Goal: Information Seeking & Learning: Learn about a topic

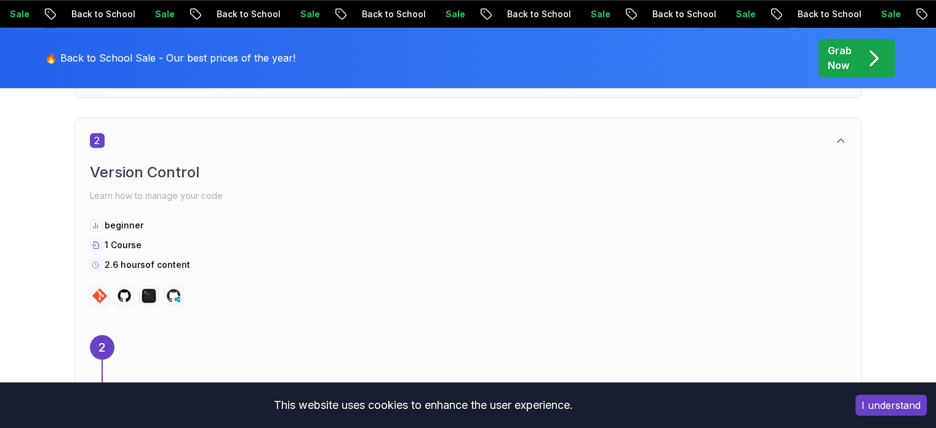
scroll to position [1115, 0]
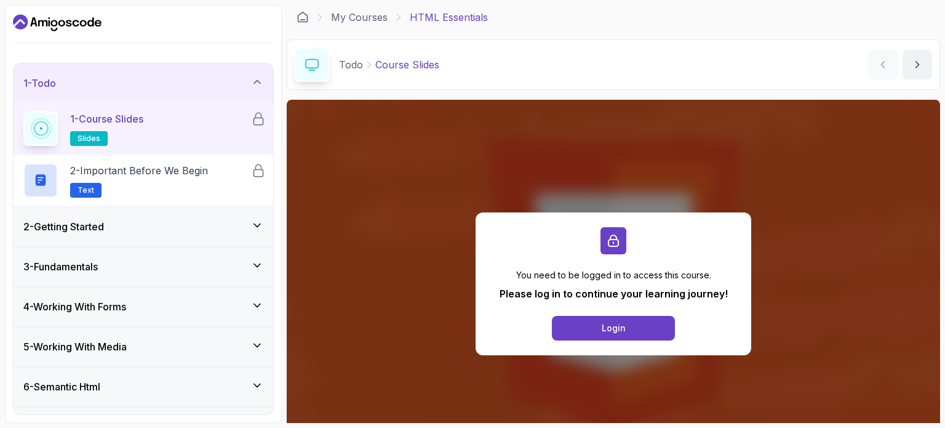
scroll to position [189, 0]
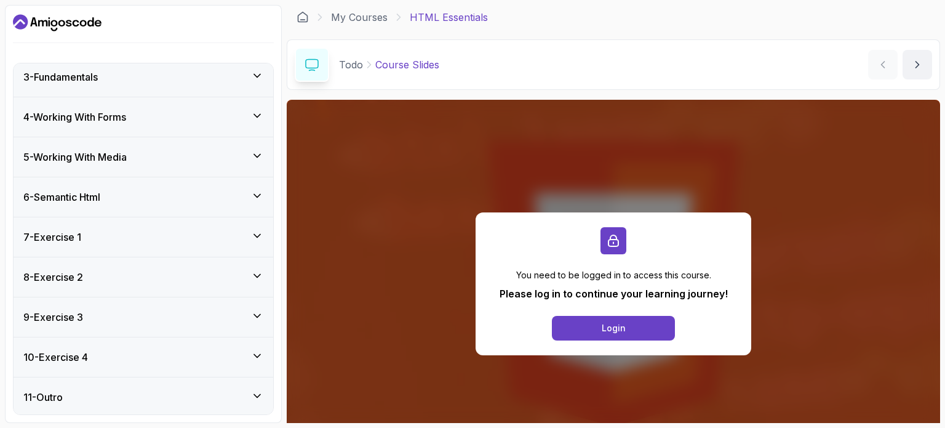
drag, startPoint x: 271, startPoint y: 294, endPoint x: 237, endPoint y: 317, distance: 40.6
click at [237, 317] on div "1 - Todo 1 - Course Slides slides 2 - Important Before We Begin Text 2 - Gettin…" at bounding box center [144, 238] width 260 height 351
click at [237, 317] on div "9 - Exercise 3" at bounding box center [143, 316] width 240 height 15
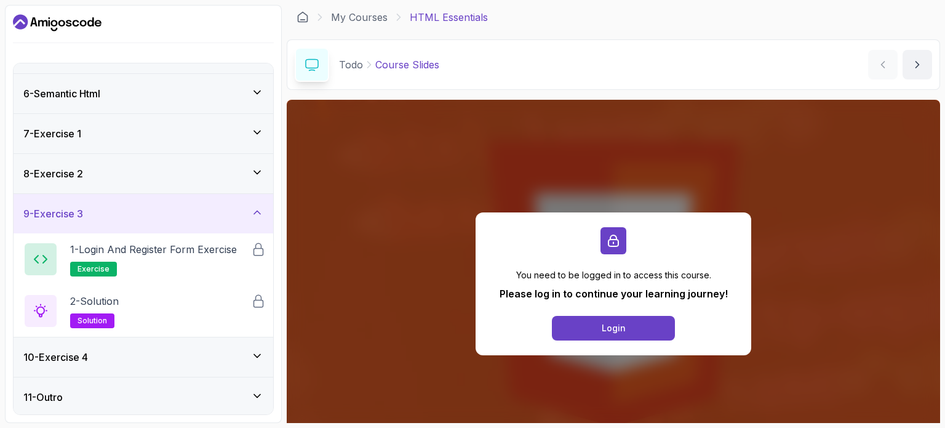
click at [241, 204] on div "9 - Exercise 3" at bounding box center [144, 213] width 260 height 39
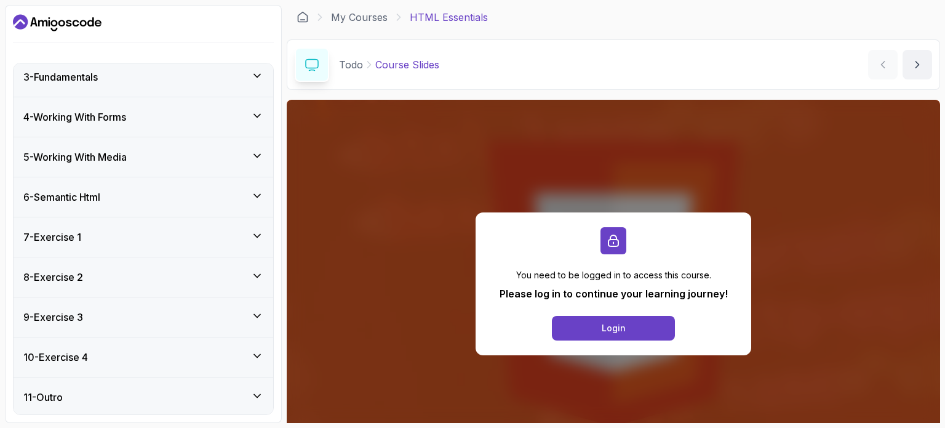
scroll to position [0, 0]
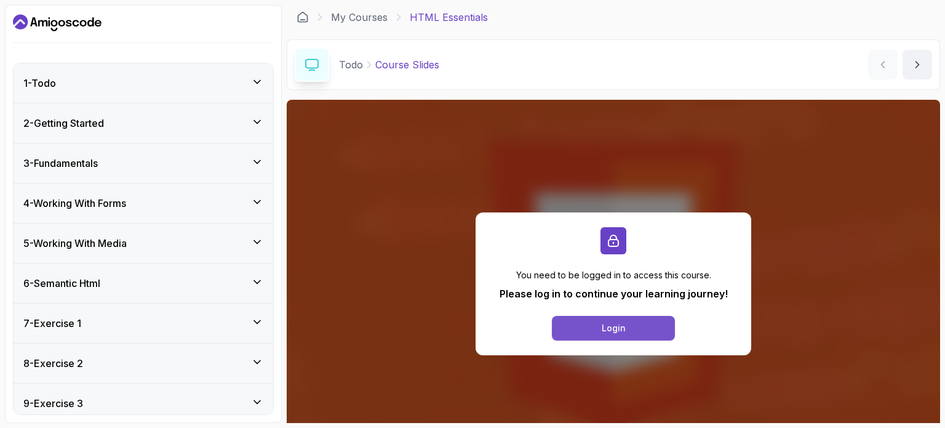
click at [586, 336] on button "Login" at bounding box center [613, 328] width 123 height 25
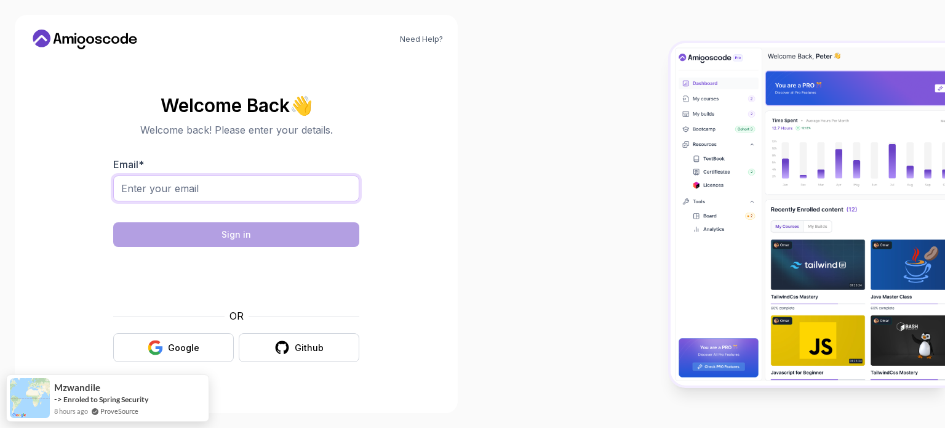
click at [243, 186] on input "Email *" at bounding box center [236, 188] width 246 height 26
click at [116, 309] on div "OR" at bounding box center [236, 315] width 246 height 15
click at [204, 174] on div "Email *" at bounding box center [236, 186] width 246 height 58
click at [202, 189] on input "Email *" at bounding box center [236, 188] width 246 height 26
type input "[EMAIL_ADDRESS][DOMAIN_NAME]"
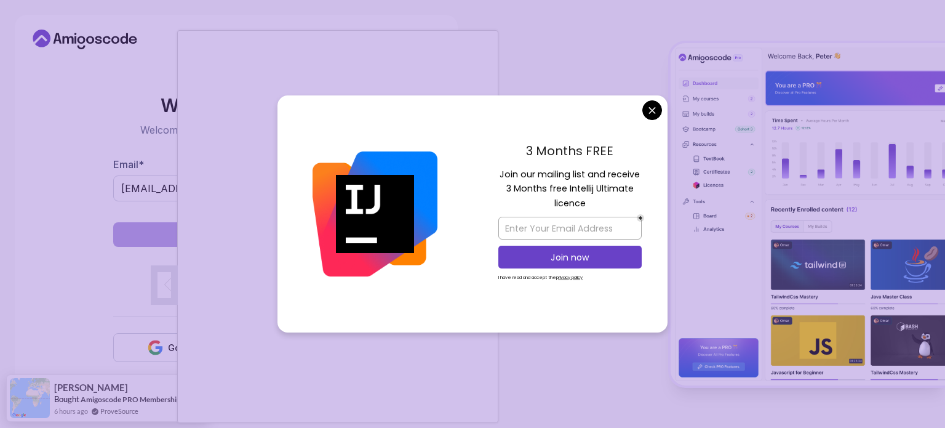
click at [407, 199] on img at bounding box center [375, 213] width 125 height 125
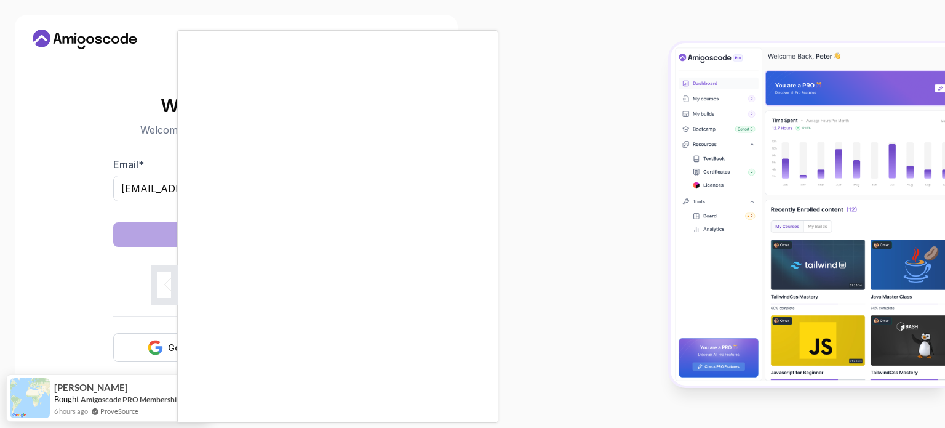
click at [646, 108] on body "Need Help? Welcome Back 👋 Welcome back! Please enter your details. Email * [EMA…" at bounding box center [472, 214] width 945 height 428
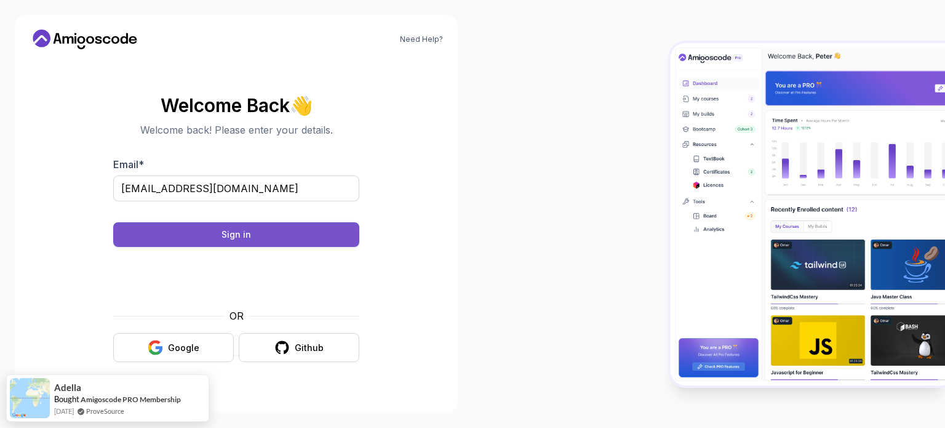
click at [311, 245] on button "Sign in" at bounding box center [236, 234] width 246 height 25
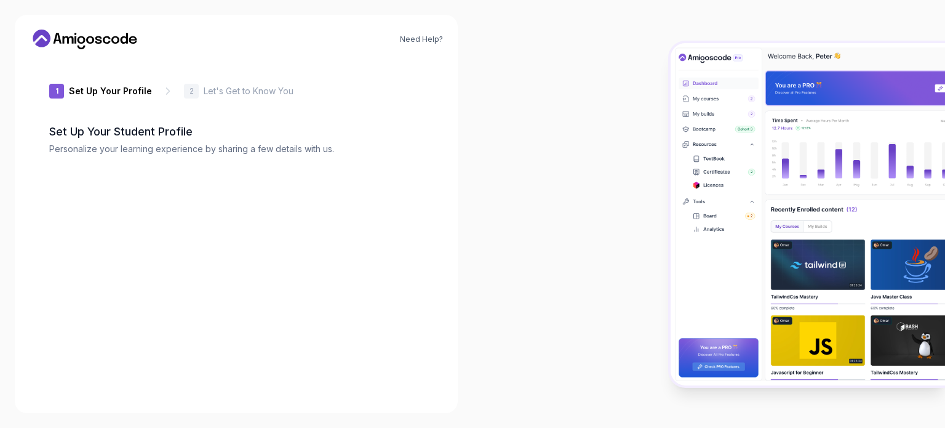
type input "noblewolf33d93"
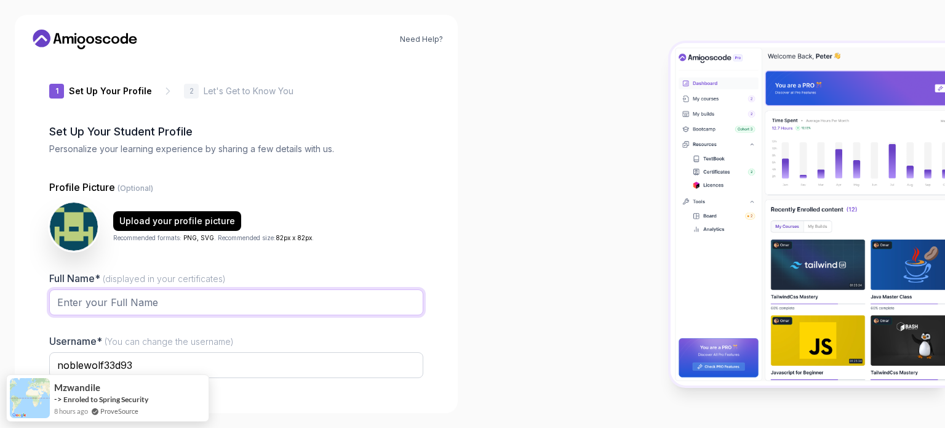
click at [180, 298] on input "Full Name* (displayed in your certificates)" at bounding box center [236, 302] width 374 height 26
type input "syed ahmed"
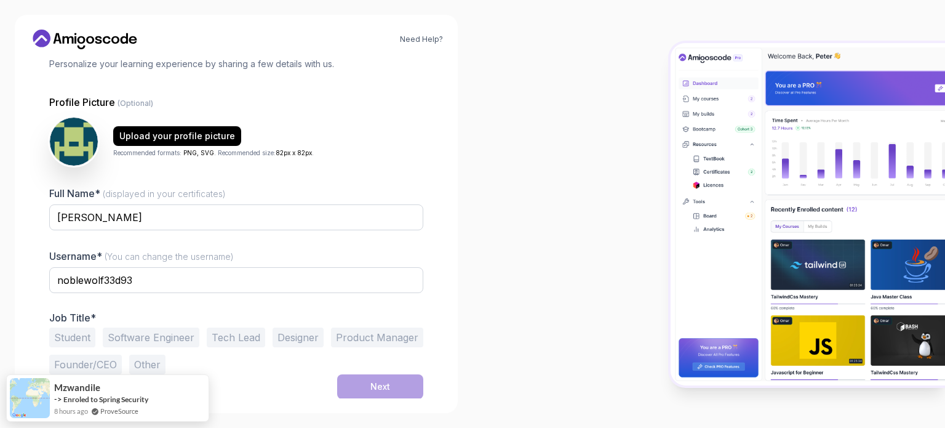
click at [79, 338] on button "Student" at bounding box center [72, 337] width 46 height 20
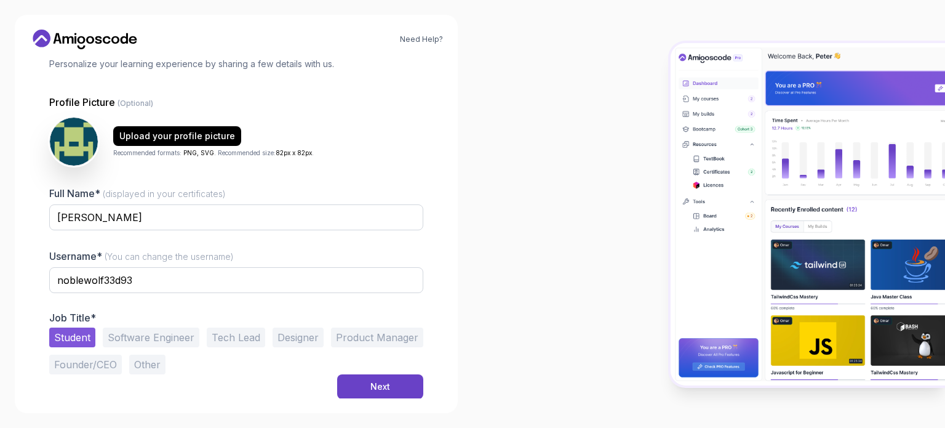
click at [140, 327] on button "Software Engineer" at bounding box center [151, 337] width 97 height 20
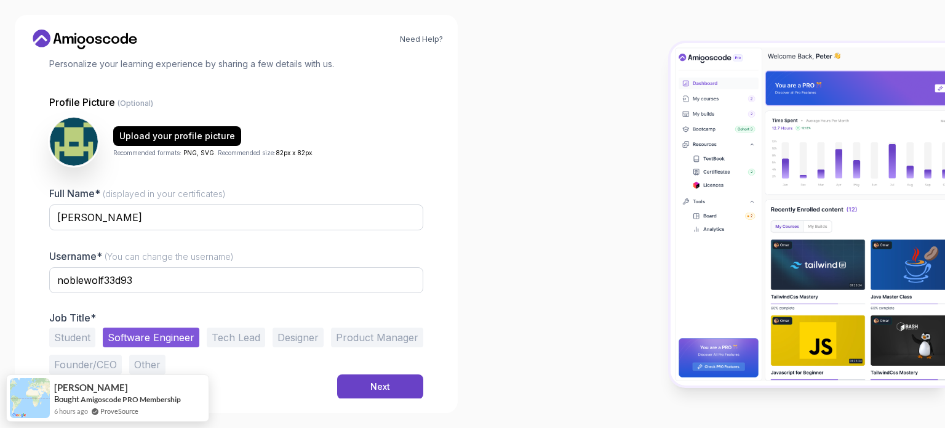
click at [94, 345] on button "Student" at bounding box center [72, 337] width 46 height 20
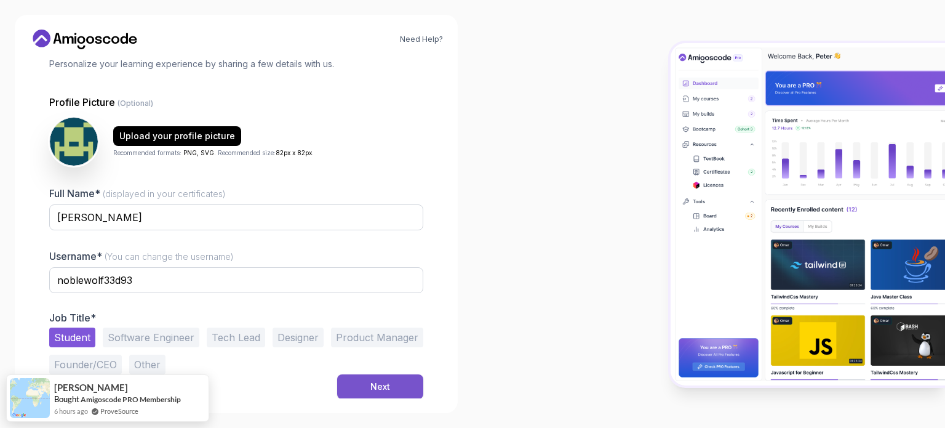
click at [369, 377] on button "Next" at bounding box center [380, 386] width 86 height 25
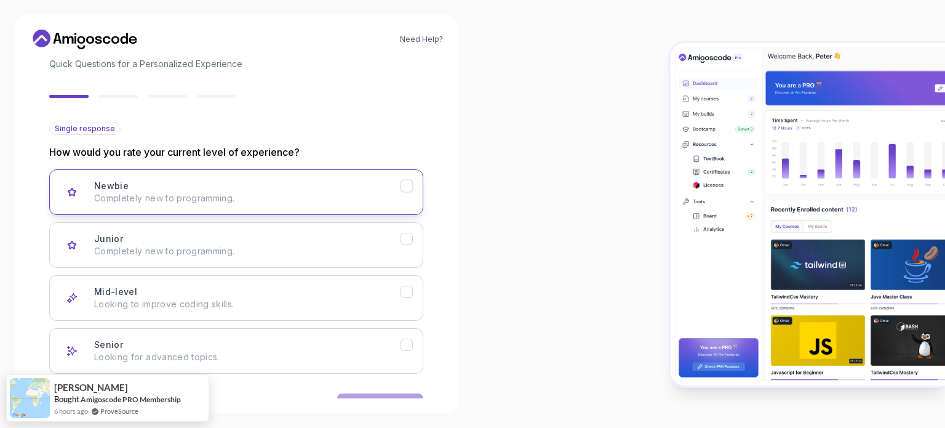
click at [286, 201] on p "Completely new to programming." at bounding box center [247, 198] width 306 height 12
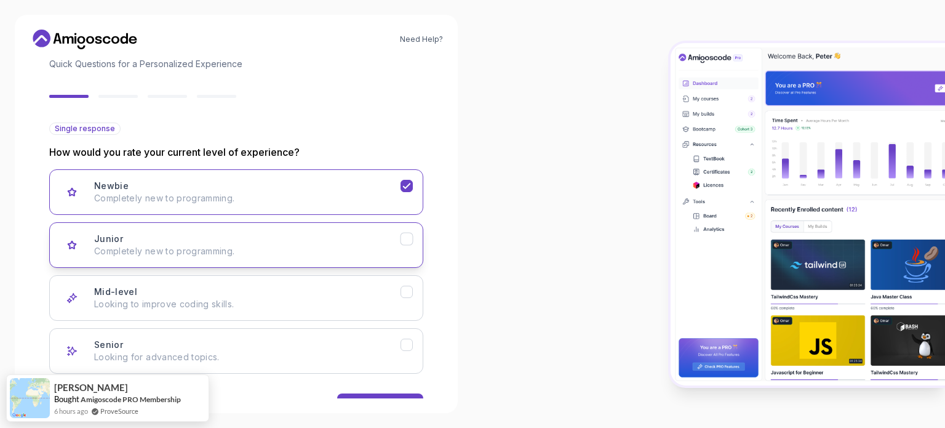
click at [285, 236] on div "Junior Completely new to programming." at bounding box center [247, 245] width 306 height 25
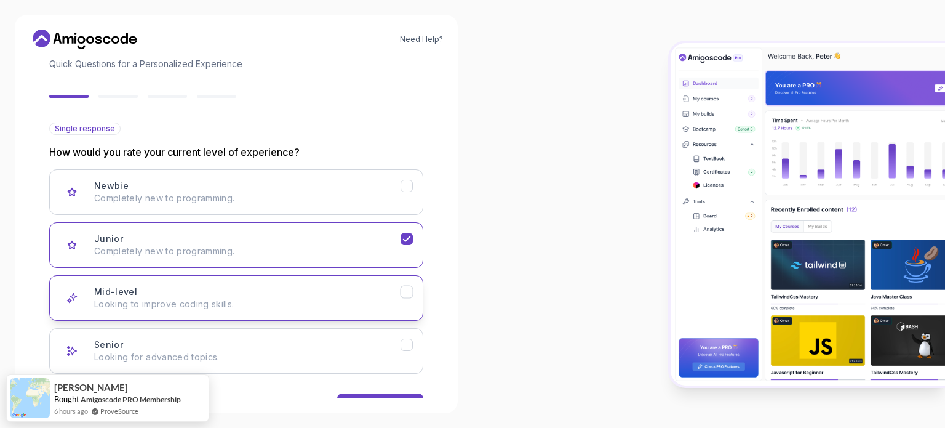
click at [279, 278] on button "Mid-level Looking to improve coding skills." at bounding box center [236, 298] width 374 height 46
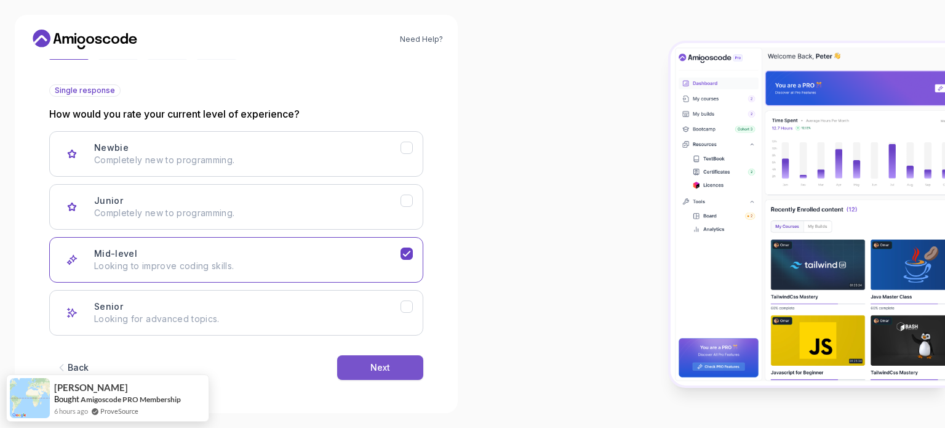
click at [375, 364] on div "Next" at bounding box center [380, 367] width 20 height 12
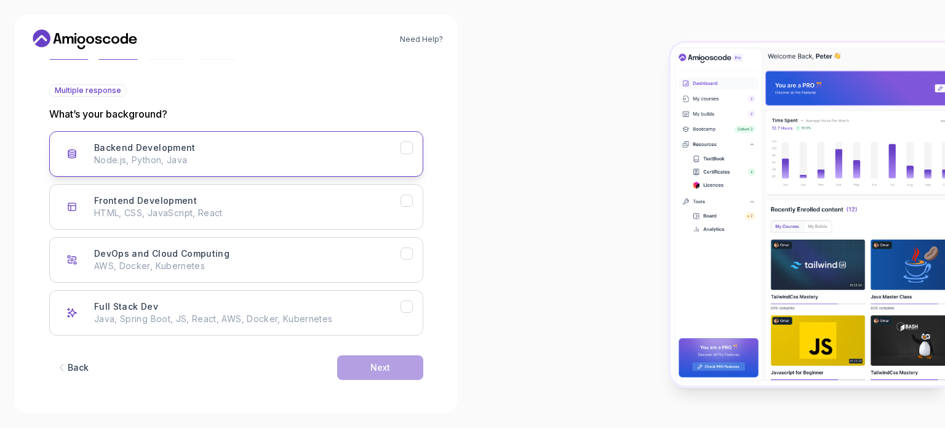
click at [370, 149] on div "Backend Development Node.js, Python, Java" at bounding box center [247, 153] width 306 height 25
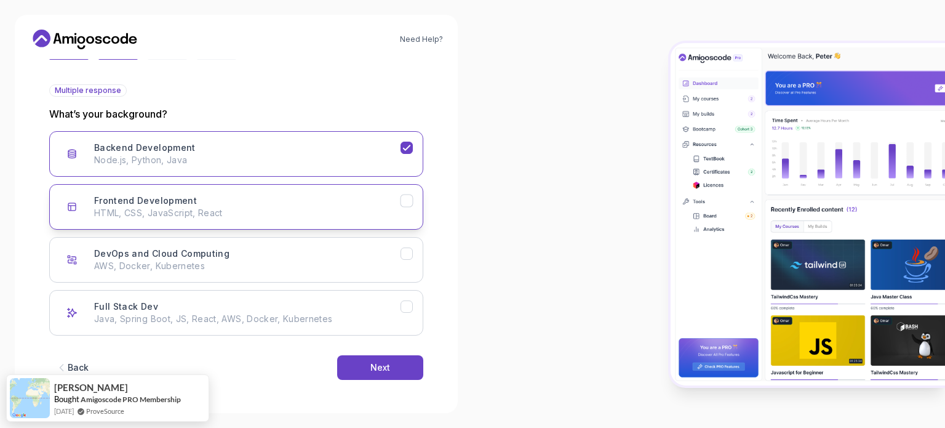
click at [361, 218] on button "Frontend Development HTML, CSS, JavaScript, React" at bounding box center [236, 207] width 374 height 46
click at [362, 213] on p "HTML, CSS, JavaScript, React" at bounding box center [247, 213] width 306 height 12
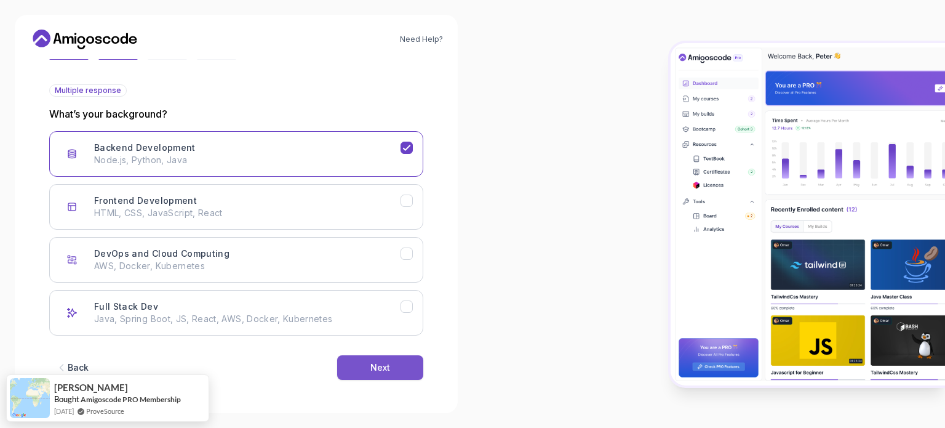
click at [359, 359] on button "Next" at bounding box center [380, 367] width 86 height 25
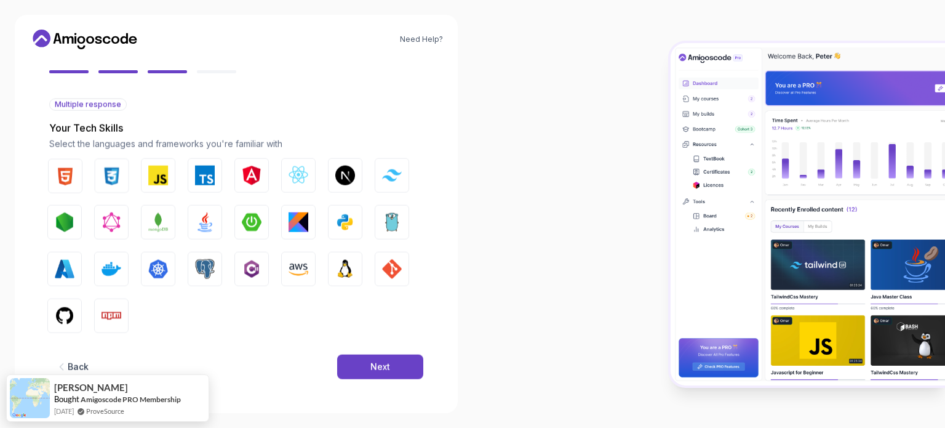
scroll to position [109, 0]
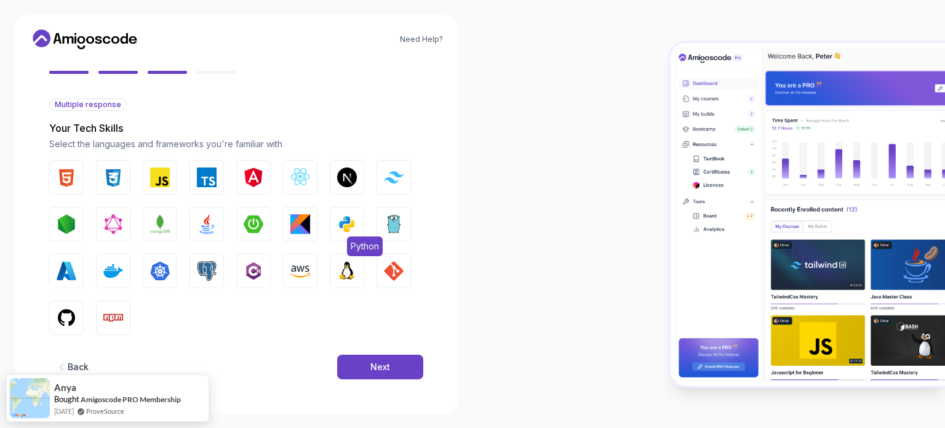
click at [335, 229] on button "Python" at bounding box center [347, 224] width 34 height 34
click at [344, 366] on button "Next" at bounding box center [380, 366] width 86 height 25
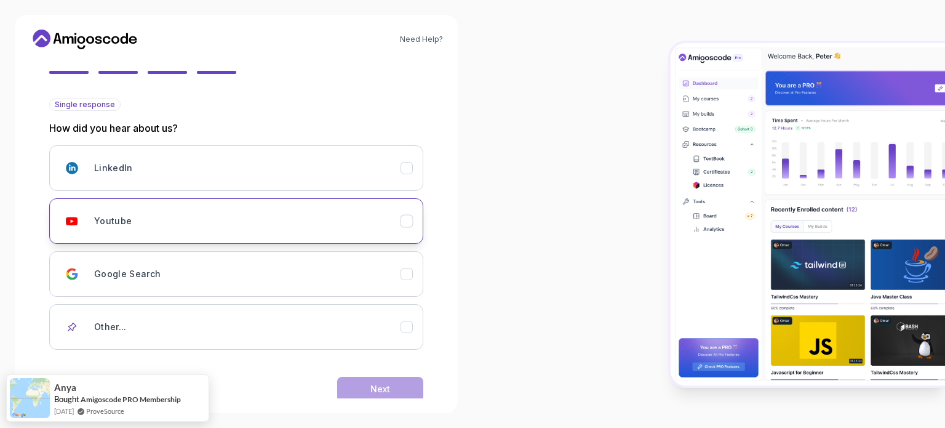
click at [287, 218] on div "Youtube" at bounding box center [247, 221] width 306 height 25
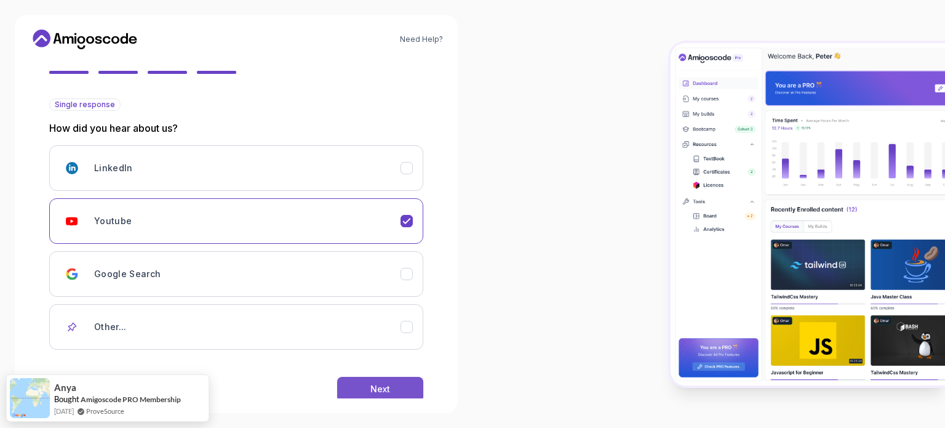
click at [379, 377] on button "Next" at bounding box center [380, 389] width 86 height 25
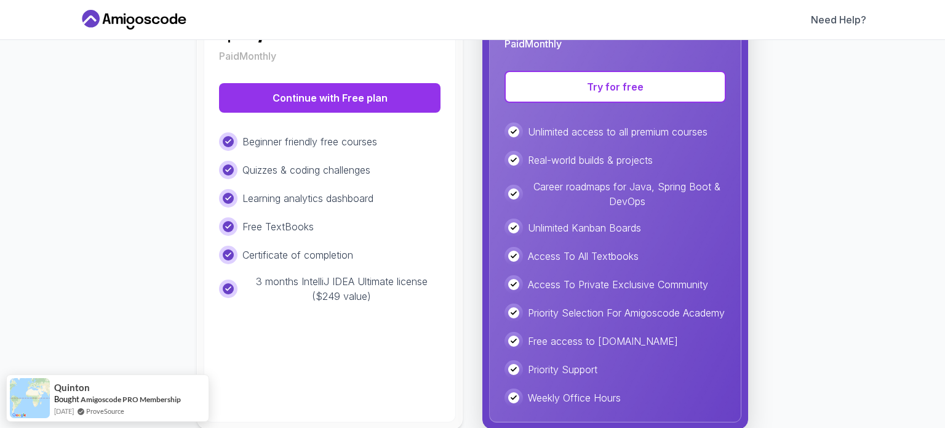
scroll to position [242, 0]
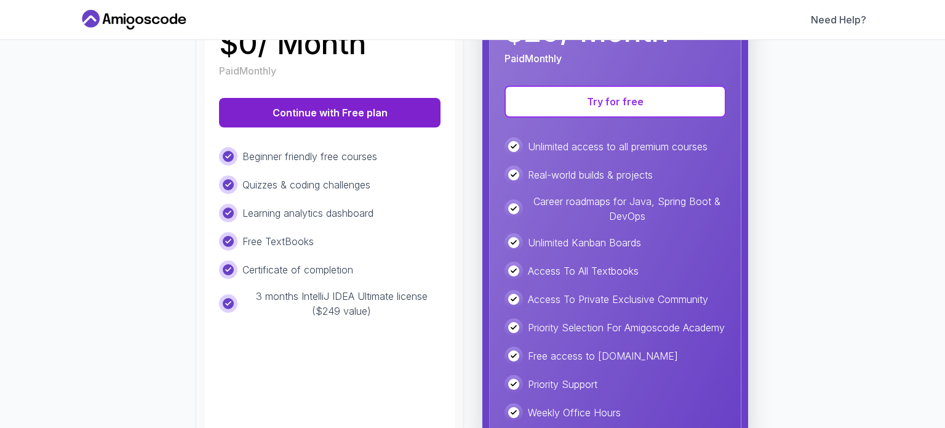
click at [396, 108] on button "Continue with Free plan" at bounding box center [329, 113] width 221 height 30
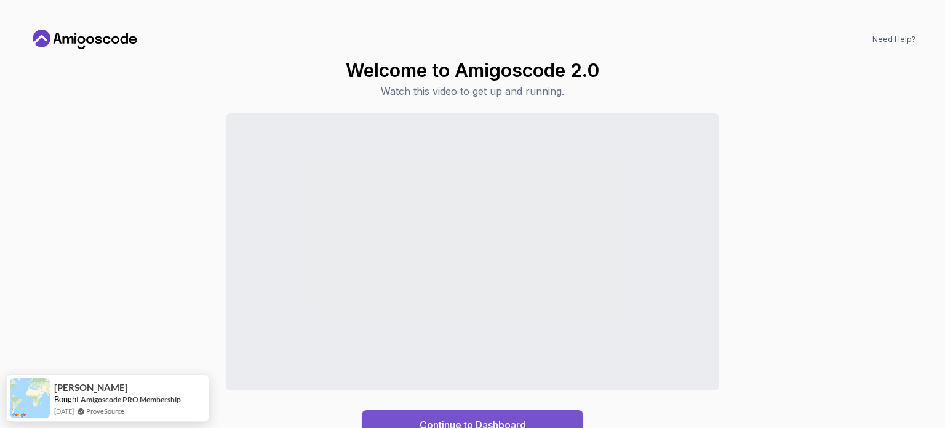
click at [567, 411] on button "Continue to Dashboard" at bounding box center [472, 425] width 221 height 30
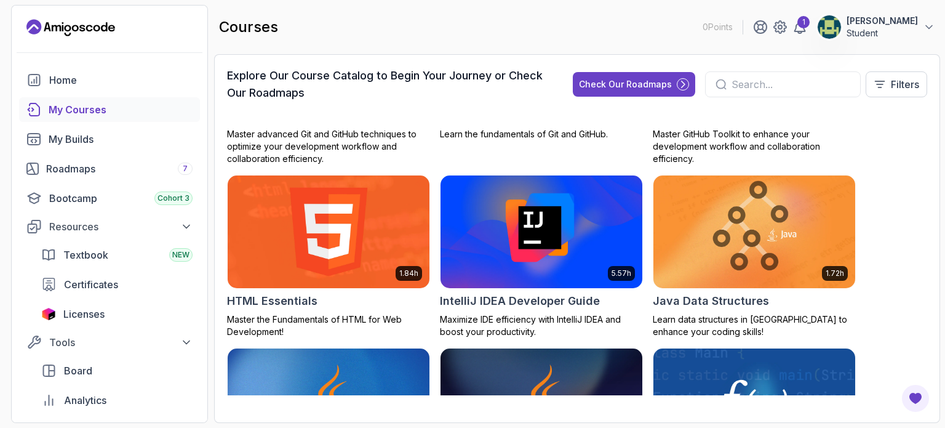
scroll to position [707, 0]
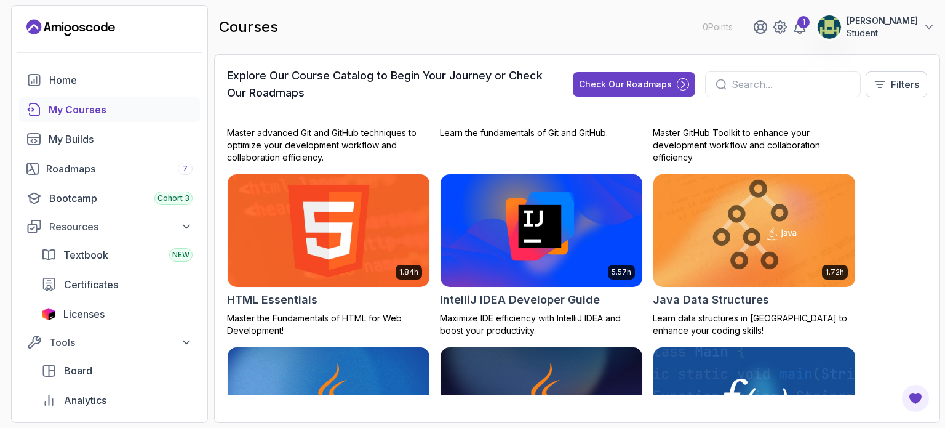
click at [393, 237] on img at bounding box center [329, 230] width 212 height 119
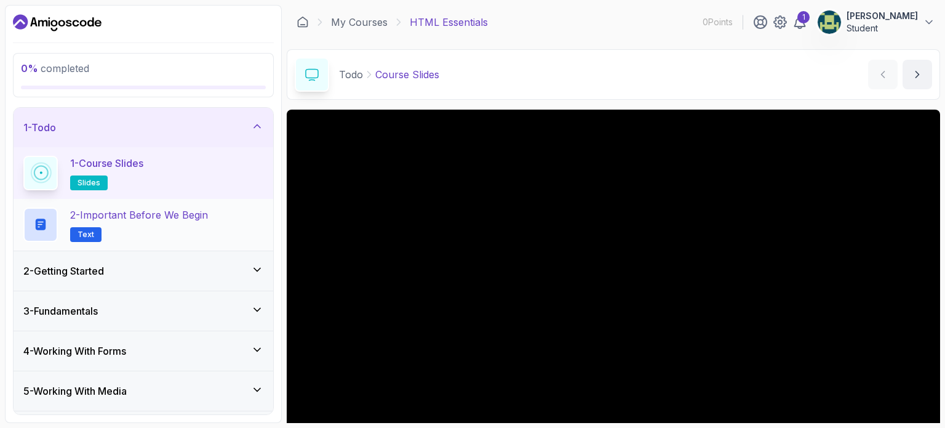
click at [130, 218] on p "2 - Important Before We Begin" at bounding box center [139, 214] width 138 height 15
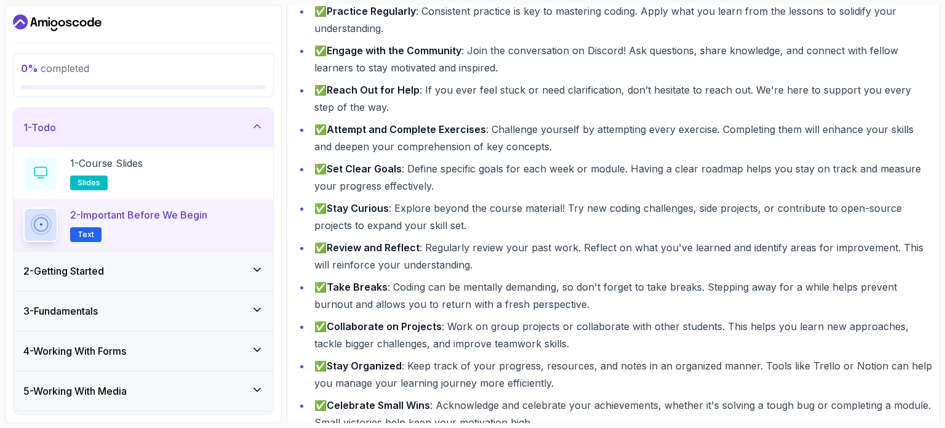
scroll to position [271, 0]
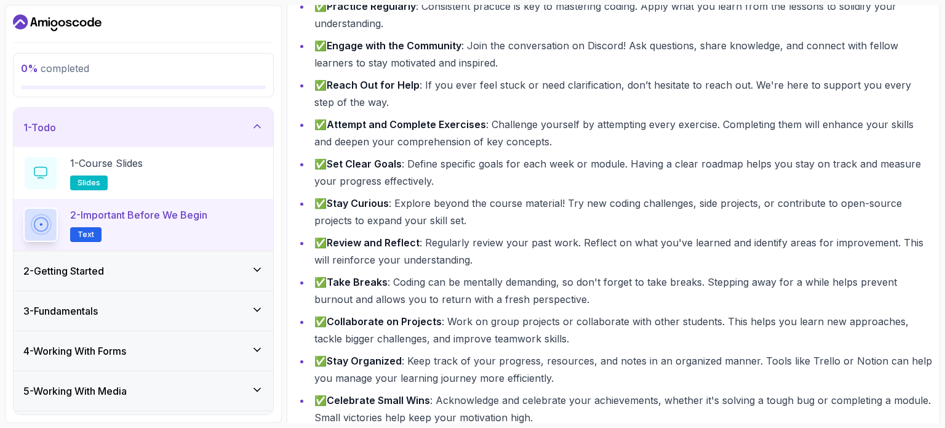
click at [204, 233] on h2 "2 - Important Before We Begin Text" at bounding box center [138, 224] width 137 height 34
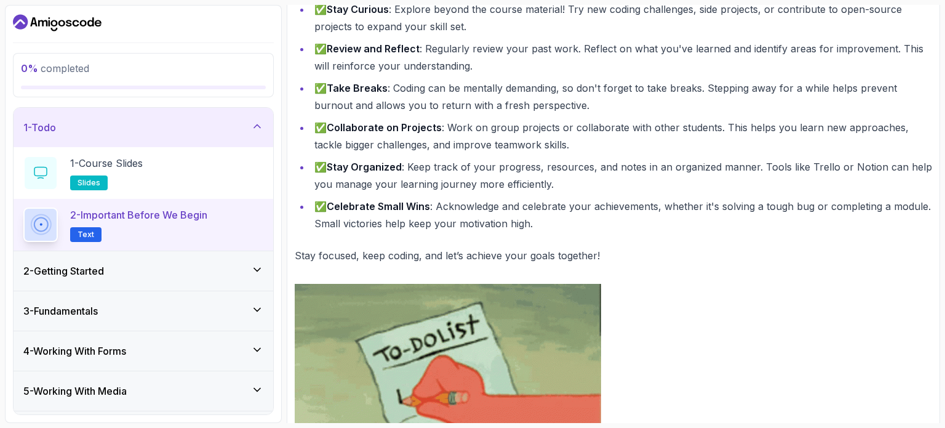
scroll to position [464, 0]
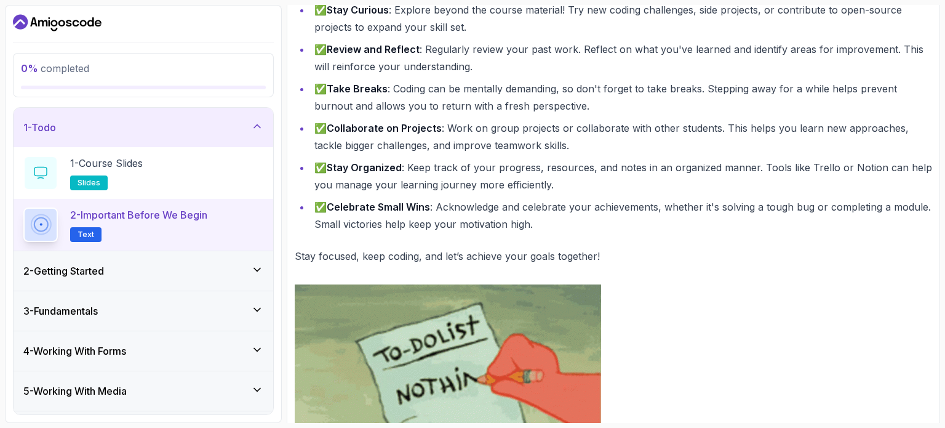
click at [217, 263] on div "2 - Getting Started" at bounding box center [143, 270] width 240 height 15
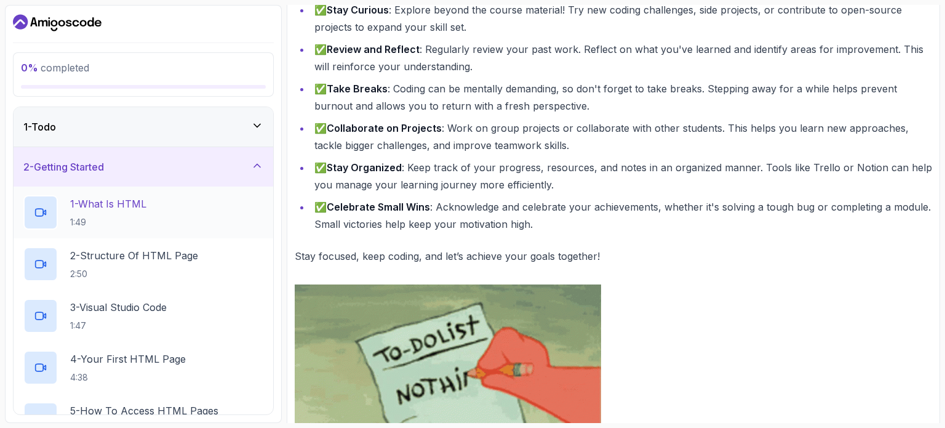
click at [146, 204] on p "1 - What Is HTML" at bounding box center [108, 203] width 76 height 15
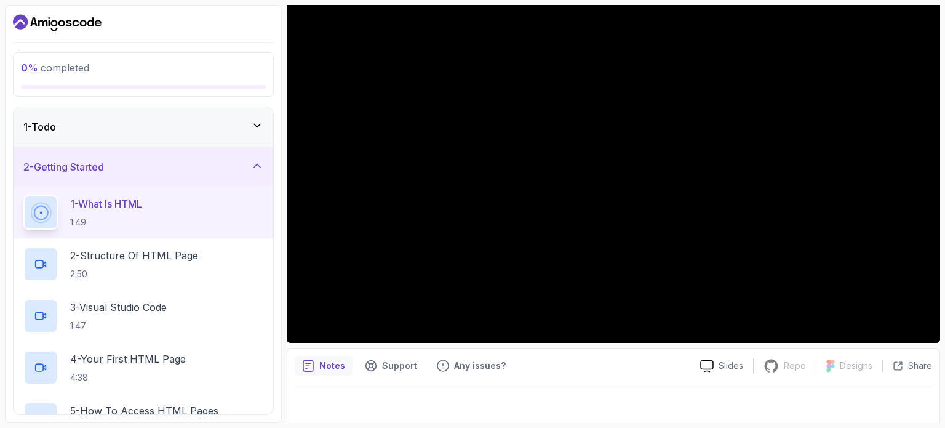
click at [691, 375] on div "Notes Support Any issues? Slides Repo Repository not available Designs Design n…" at bounding box center [613, 388] width 653 height 81
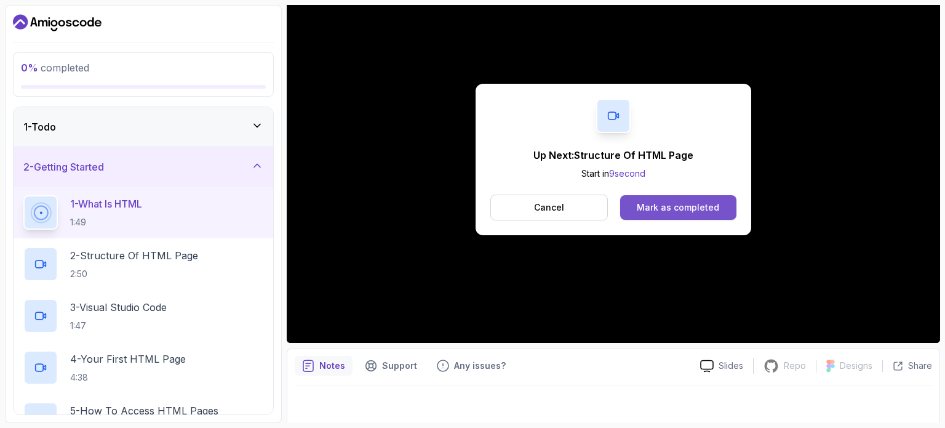
click at [667, 206] on div "Mark as completed" at bounding box center [678, 207] width 82 height 12
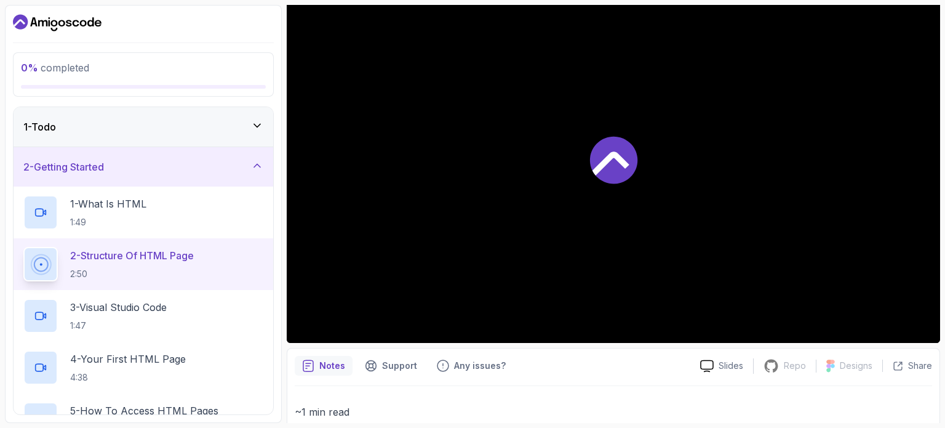
click at [667, 206] on div at bounding box center [613, 158] width 653 height 367
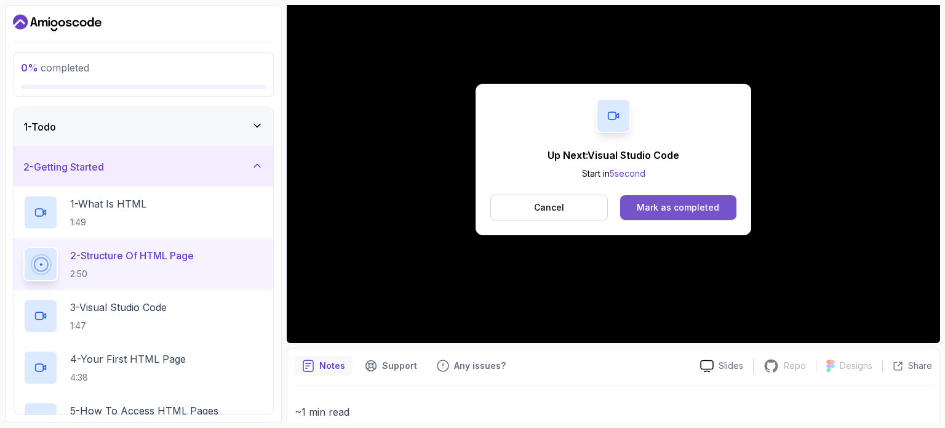
click at [716, 206] on div "Mark as completed" at bounding box center [678, 207] width 82 height 12
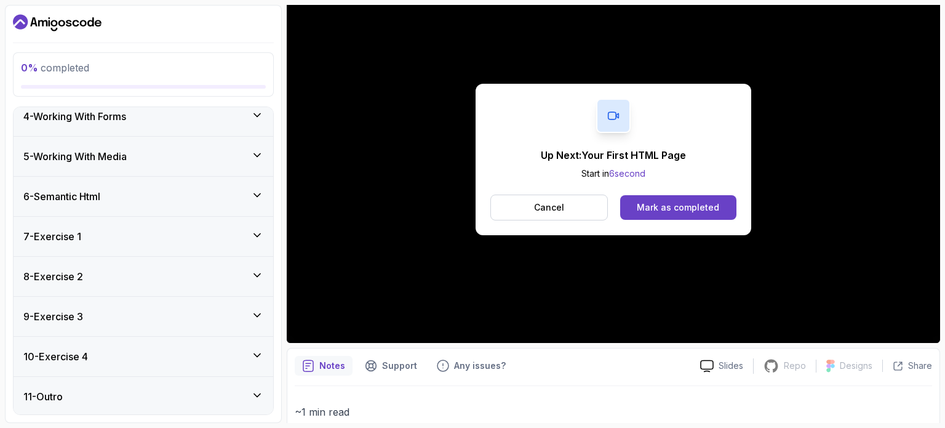
click at [169, 389] on div "11 - Outro" at bounding box center [143, 396] width 240 height 15
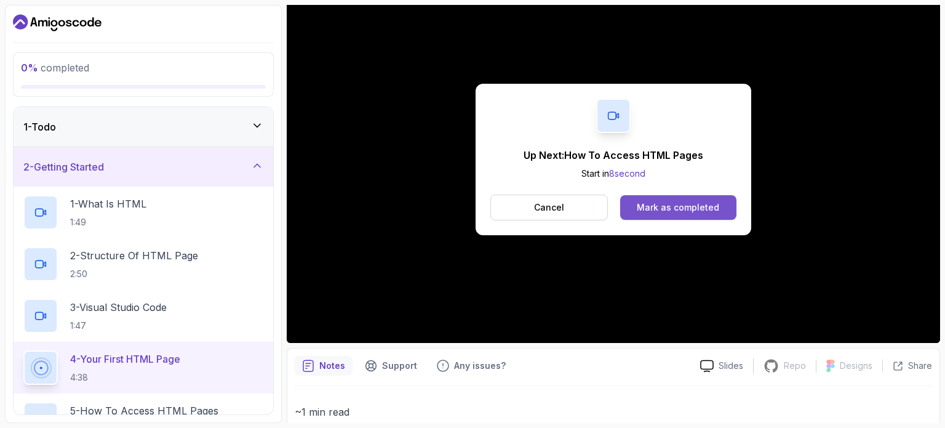
click at [679, 213] on button "Mark as completed" at bounding box center [678, 207] width 116 height 25
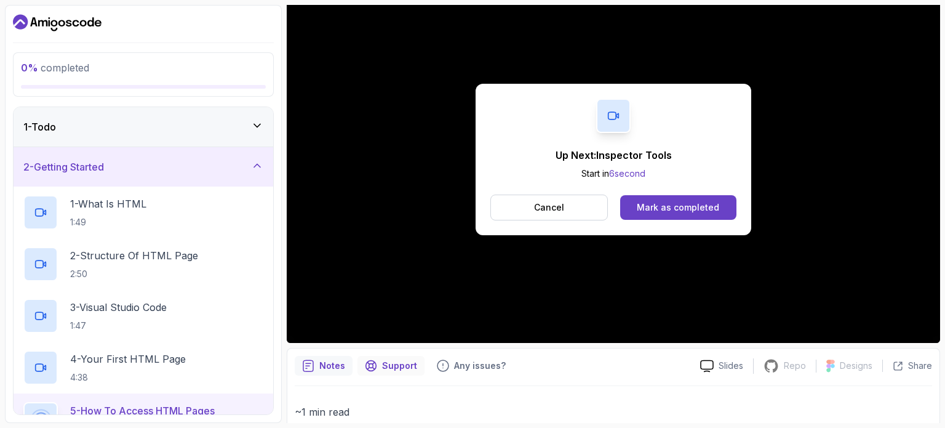
click at [411, 357] on div "Support" at bounding box center [390, 366] width 67 height 20
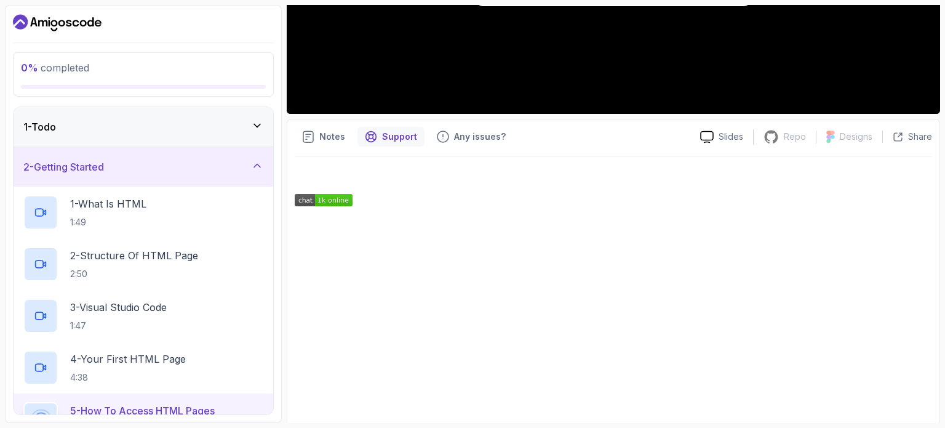
scroll to position [375, 0]
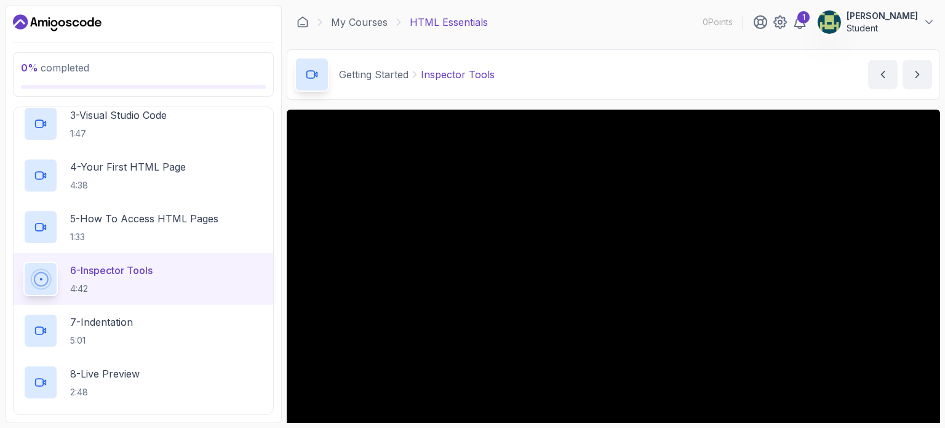
click at [556, 99] on div "Getting Started Inspector Tools Inspector Tools by nelson" at bounding box center [613, 74] width 653 height 50
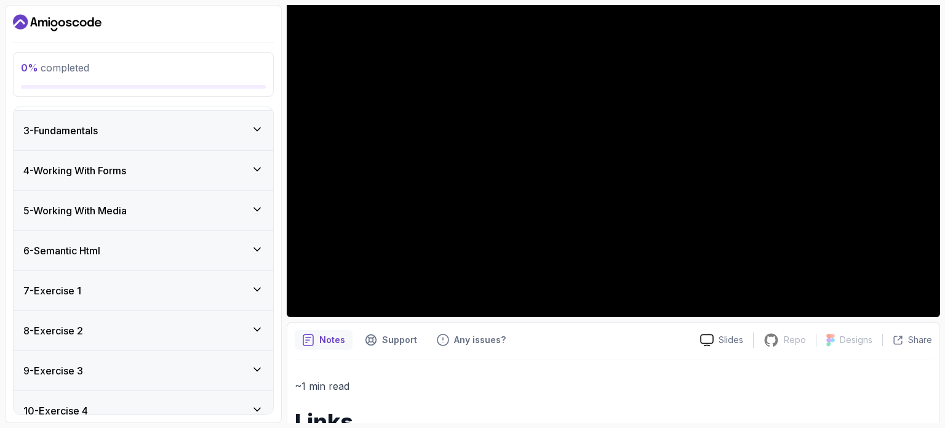
scroll to position [699, 0]
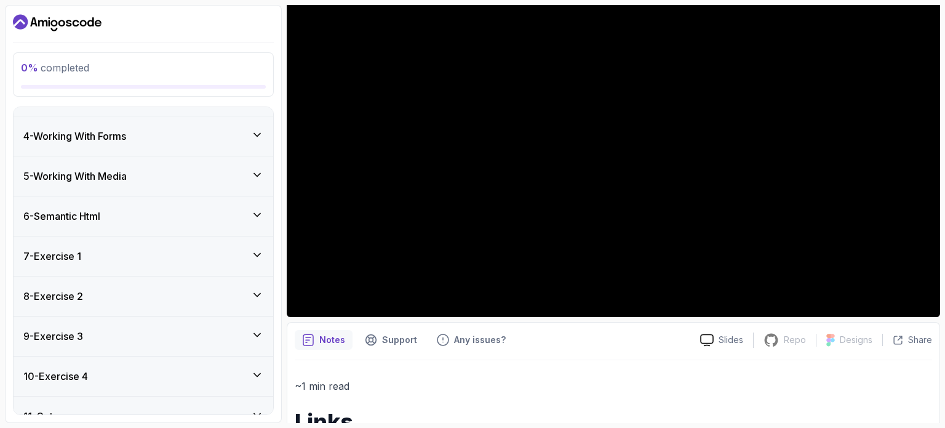
click at [220, 173] on div "5 - Working With Media" at bounding box center [143, 176] width 240 height 15
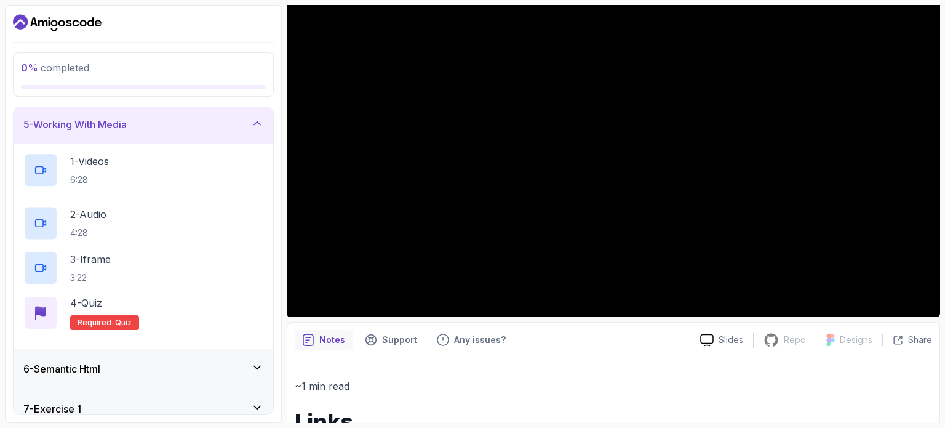
scroll to position [111, 0]
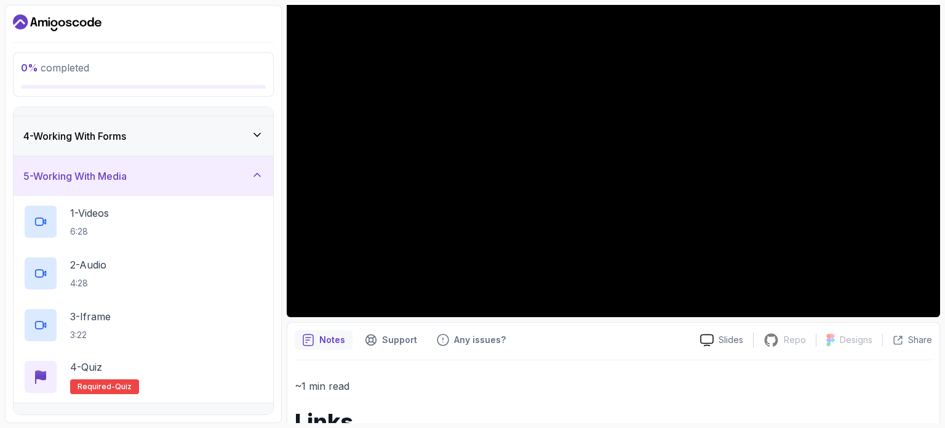
click at [220, 173] on div "5 - Working With Media" at bounding box center [143, 176] width 240 height 15
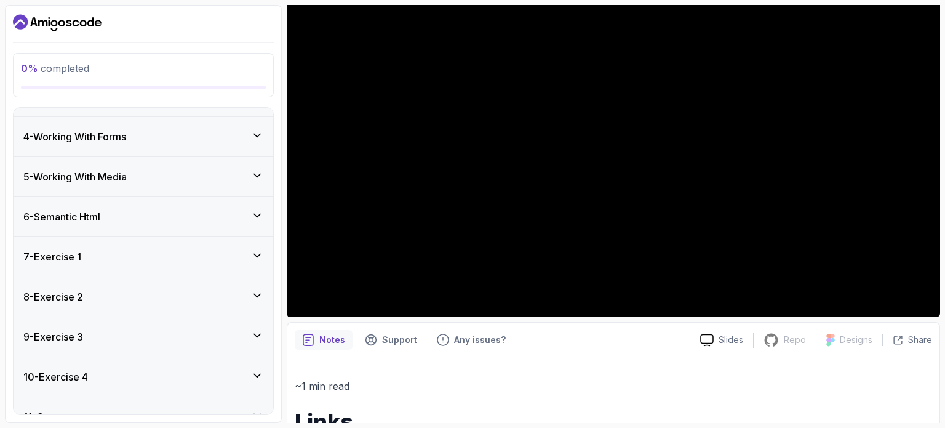
scroll to position [0, 0]
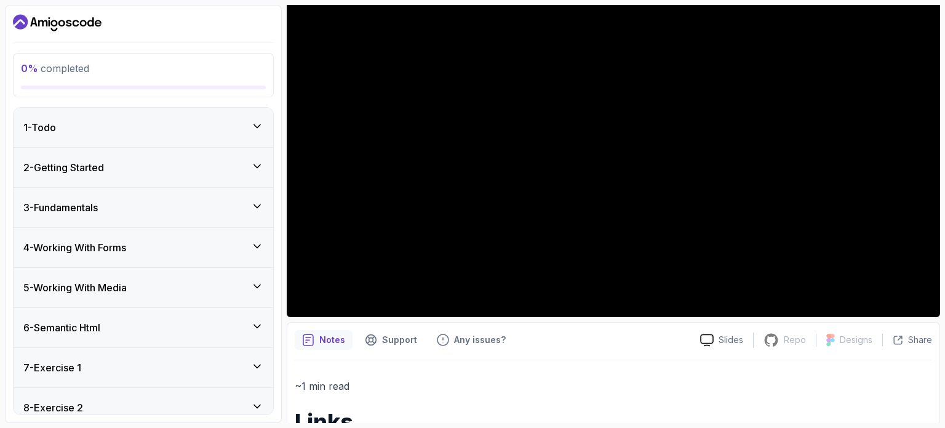
click at [237, 118] on div "1 - Todo" at bounding box center [144, 127] width 260 height 39
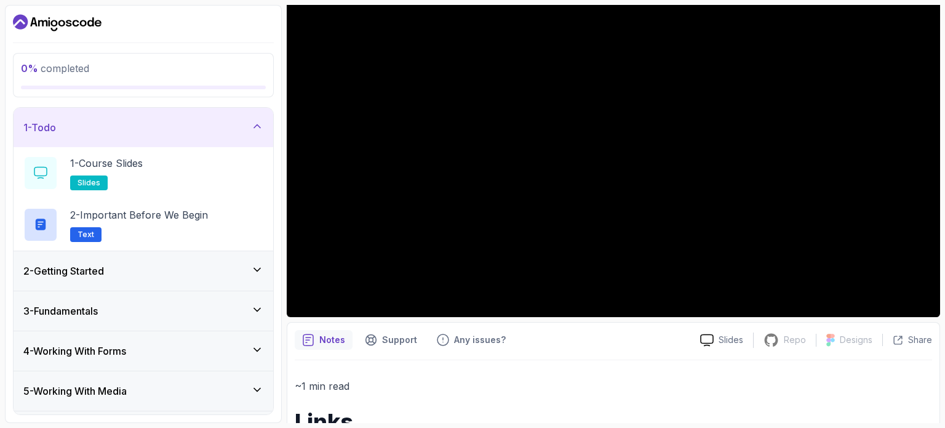
click at [237, 118] on div "1 - Todo" at bounding box center [144, 127] width 260 height 39
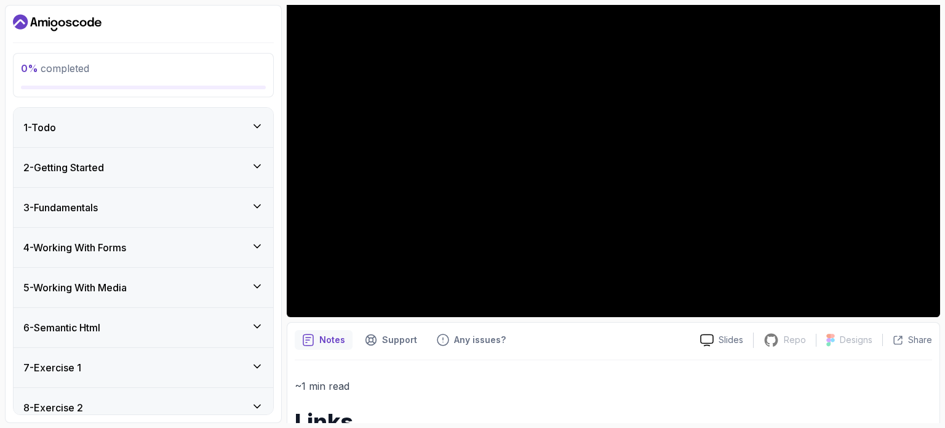
click at [215, 174] on div "2 - Getting Started" at bounding box center [144, 167] width 260 height 39
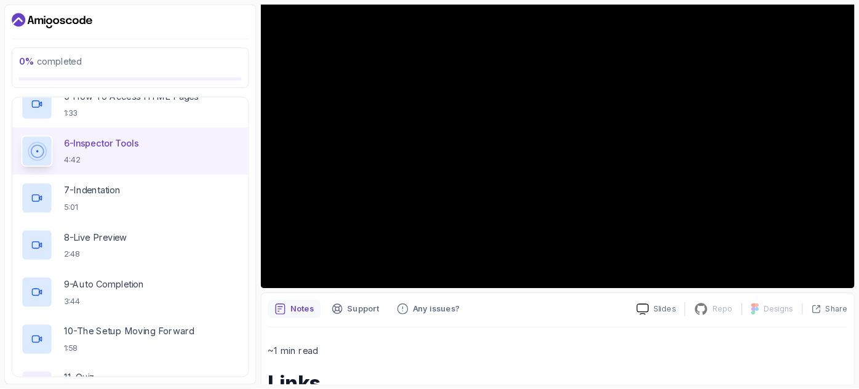
scroll to position [305, 0]
click at [200, 226] on div "7 - Indentation 5:01" at bounding box center [143, 217] width 240 height 34
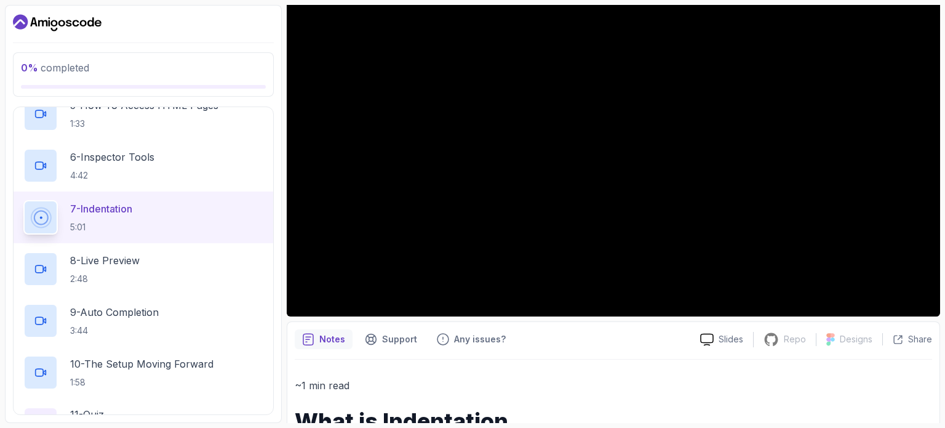
scroll to position [160, 0]
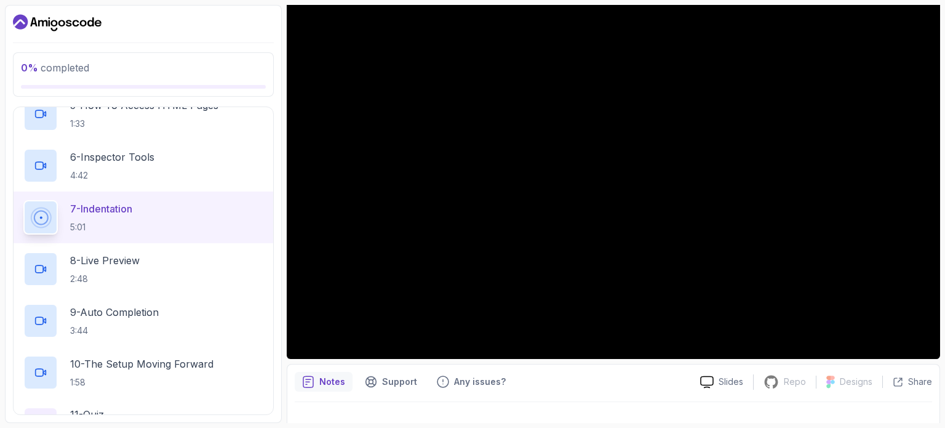
scroll to position [0, 0]
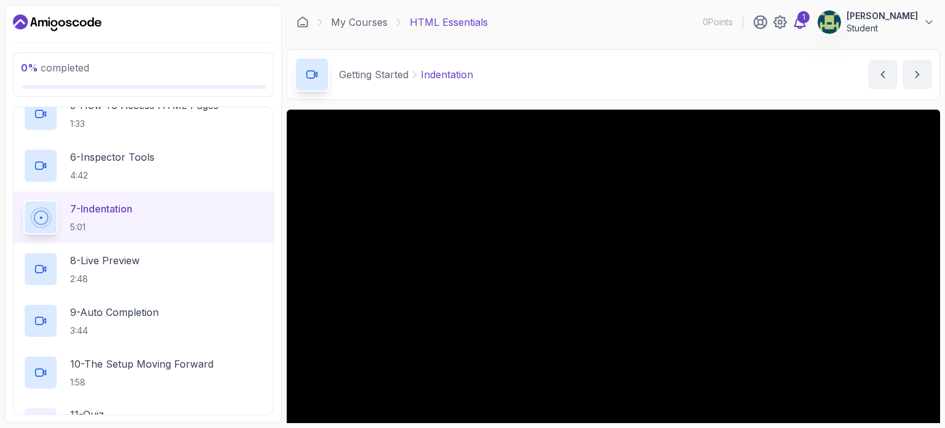
click at [810, 14] on div "1" at bounding box center [803, 17] width 12 height 12
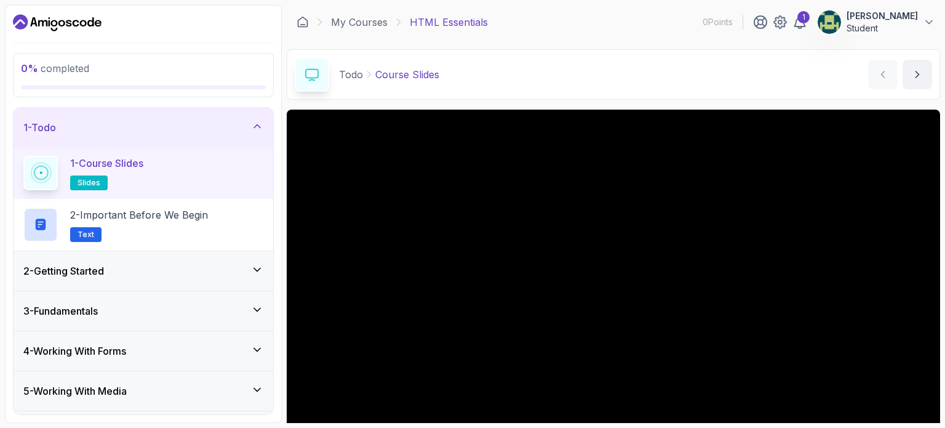
click at [204, 287] on div "2 - Getting Started" at bounding box center [144, 270] width 260 height 39
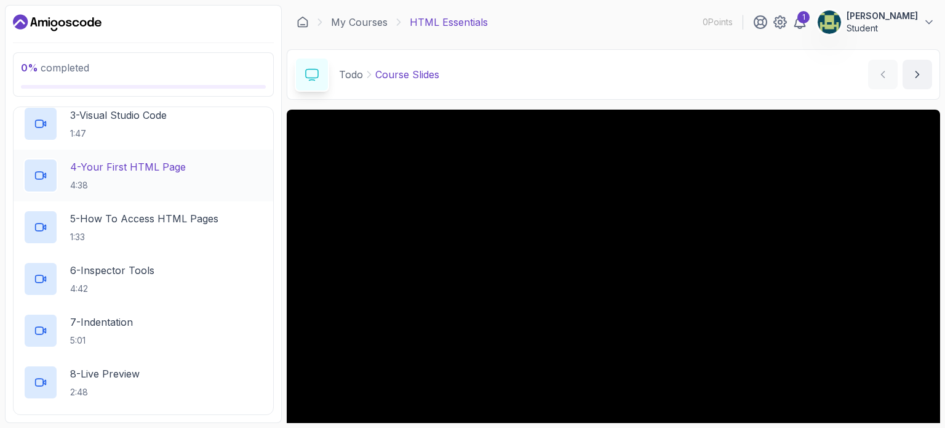
scroll to position [194, 0]
click at [197, 337] on div "7 - Indentation 5:01" at bounding box center [143, 328] width 240 height 34
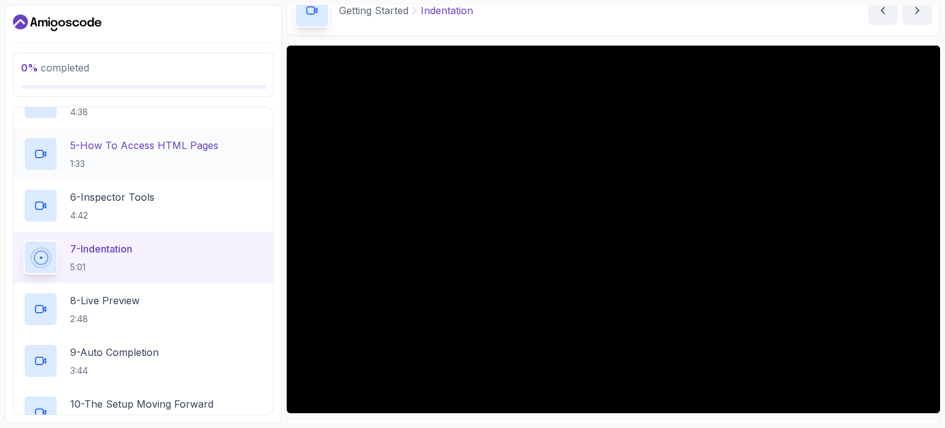
scroll to position [310, 0]
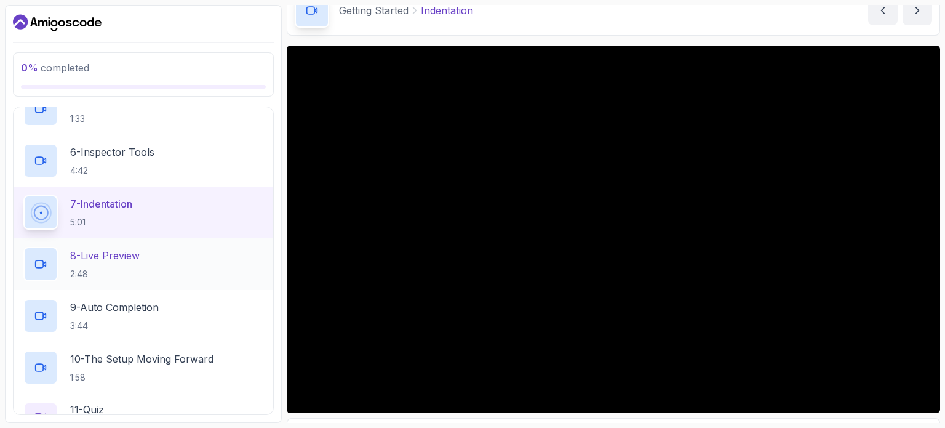
click at [197, 258] on div "8 - Live Preview 2:48" at bounding box center [143, 264] width 240 height 34
